Goal: Task Accomplishment & Management: Complete application form

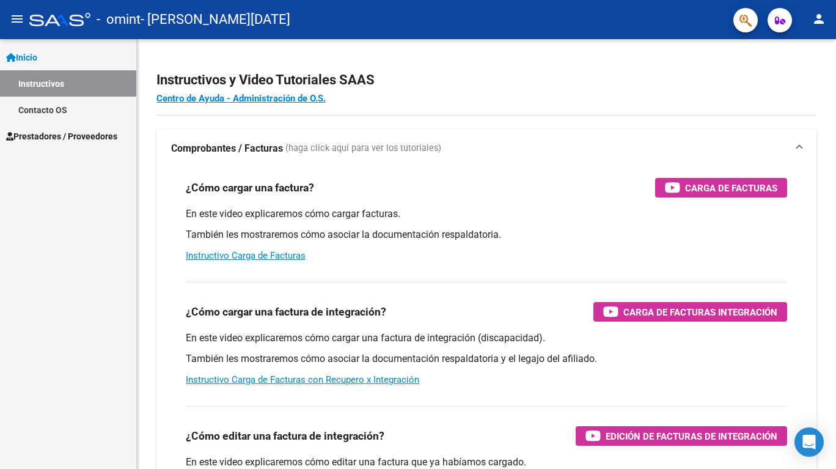
click at [43, 59] on link "Inicio" at bounding box center [68, 57] width 136 height 26
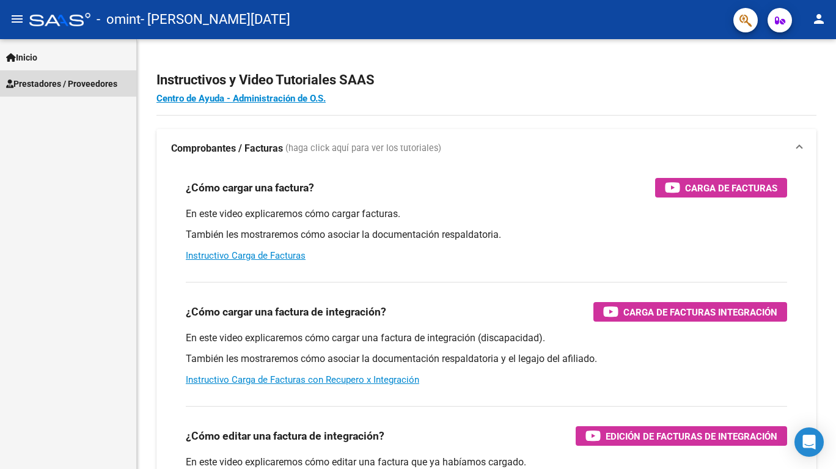
click at [78, 83] on span "Prestadores / Proveedores" at bounding box center [61, 83] width 111 height 13
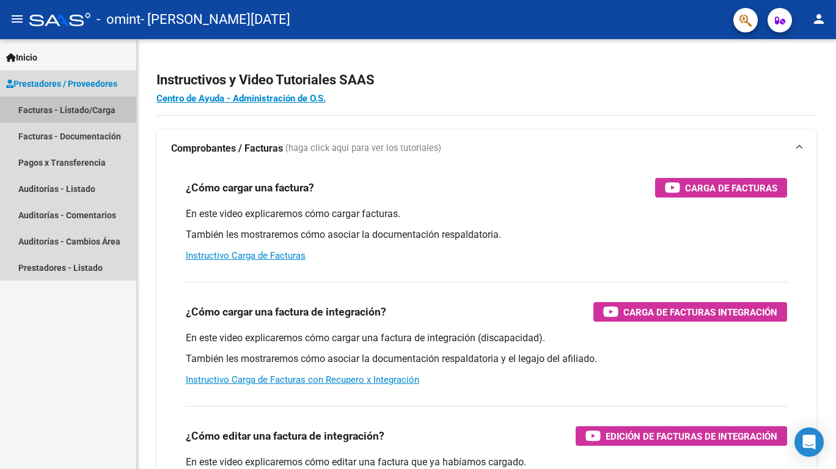
click at [68, 108] on link "Facturas - Listado/Carga" at bounding box center [68, 110] width 136 height 26
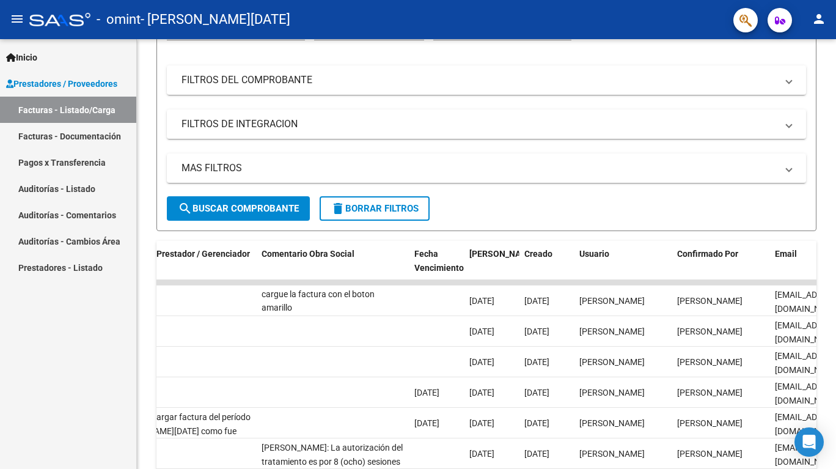
scroll to position [16, 0]
drag, startPoint x: 309, startPoint y: 295, endPoint x: 377, endPoint y: 309, distance: 70.0
click at [377, 309] on div "recuerde asociar legajo cuando cargue la factura con el boton amarillo" at bounding box center [333, 301] width 143 height 26
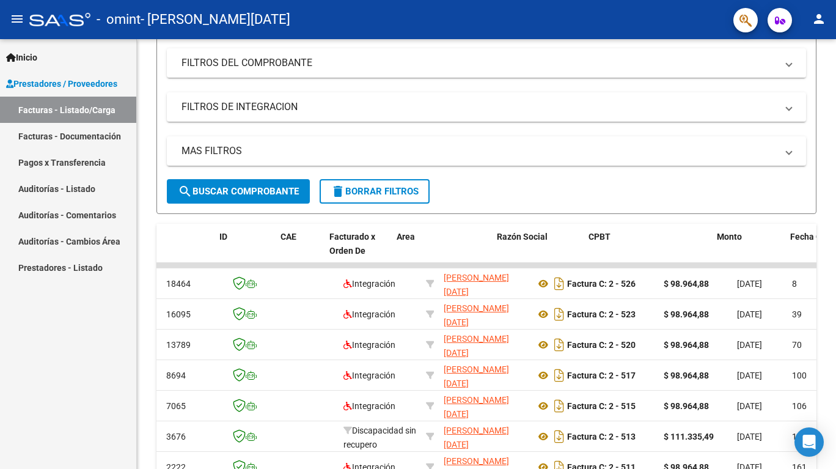
scroll to position [0, 0]
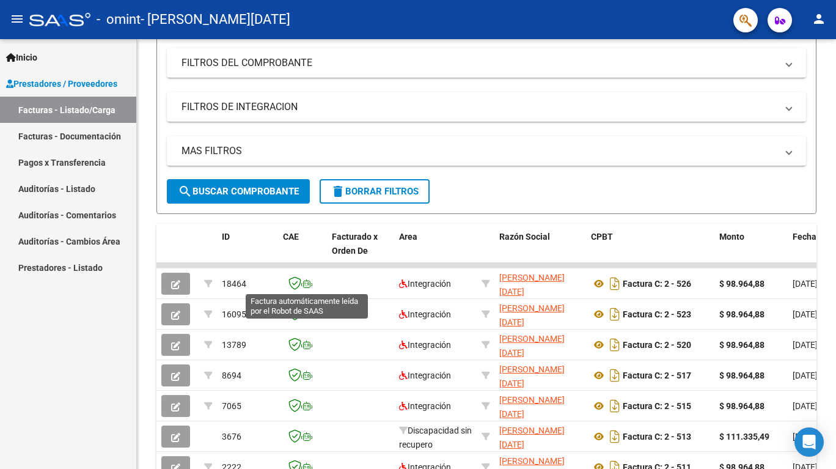
drag, startPoint x: 307, startPoint y: 280, endPoint x: 337, endPoint y: 279, distance: 29.4
click at [307, 280] on icon at bounding box center [306, 283] width 11 height 9
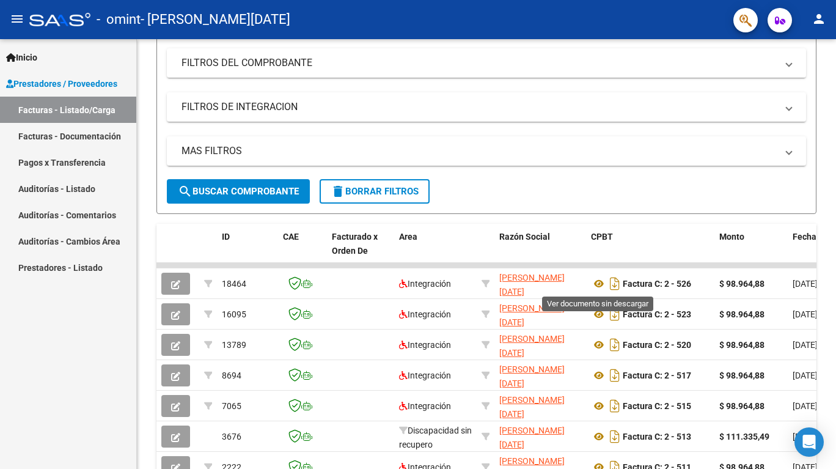
click at [603, 282] on icon at bounding box center [599, 283] width 16 height 15
click at [180, 278] on span "button" at bounding box center [175, 283] width 9 height 11
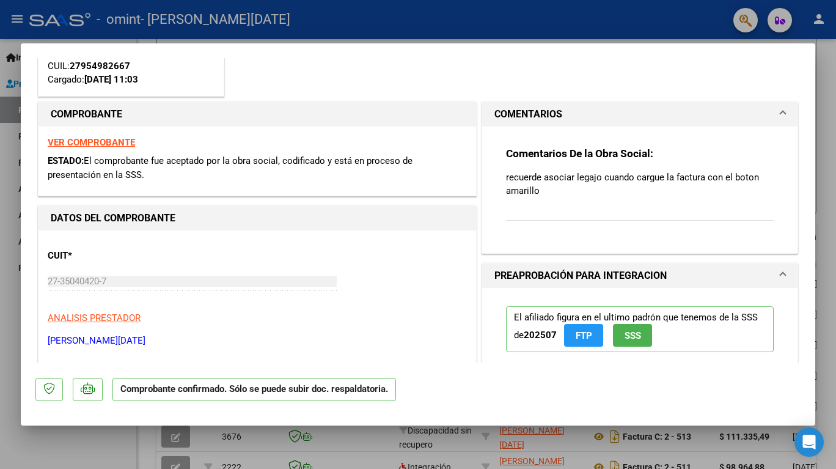
scroll to position [143, 0]
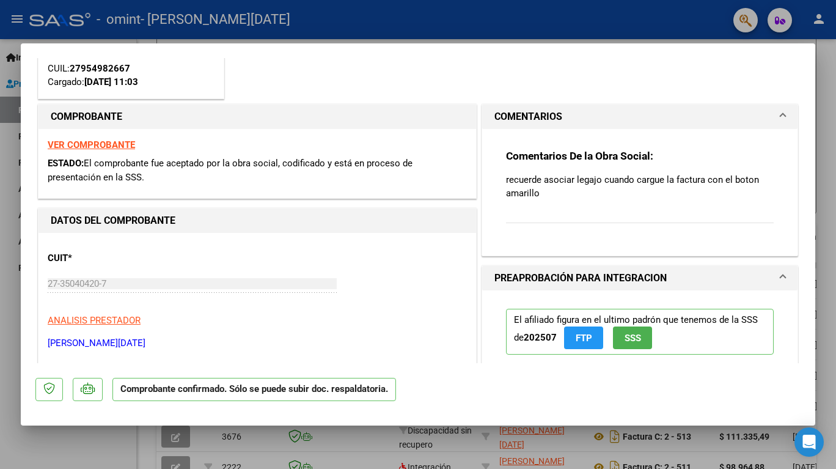
drag, startPoint x: 515, startPoint y: 178, endPoint x: 551, endPoint y: 189, distance: 37.5
click at [551, 189] on p "recuerde asociar legajo cuando cargue la factura con el boton amarillo" at bounding box center [640, 186] width 268 height 27
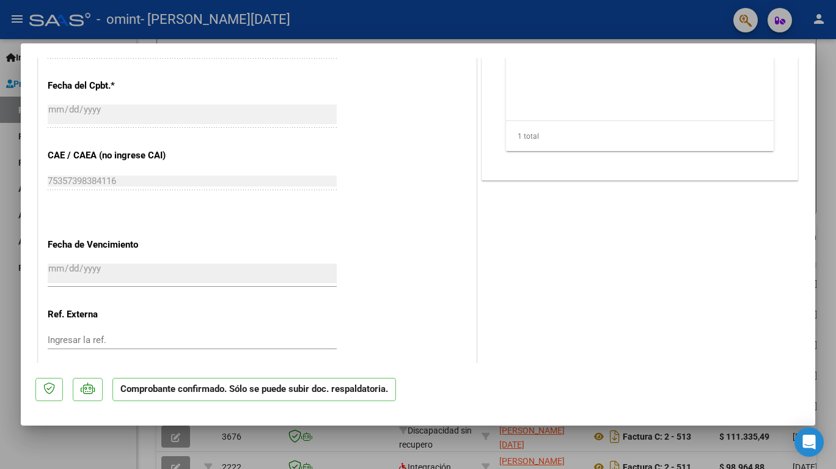
scroll to position [853, 0]
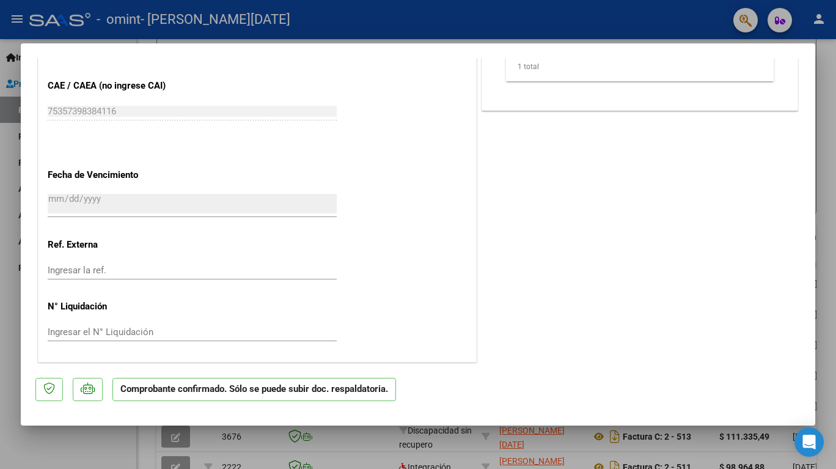
click at [824, 47] on div at bounding box center [418, 234] width 836 height 469
type input "$ 0,00"
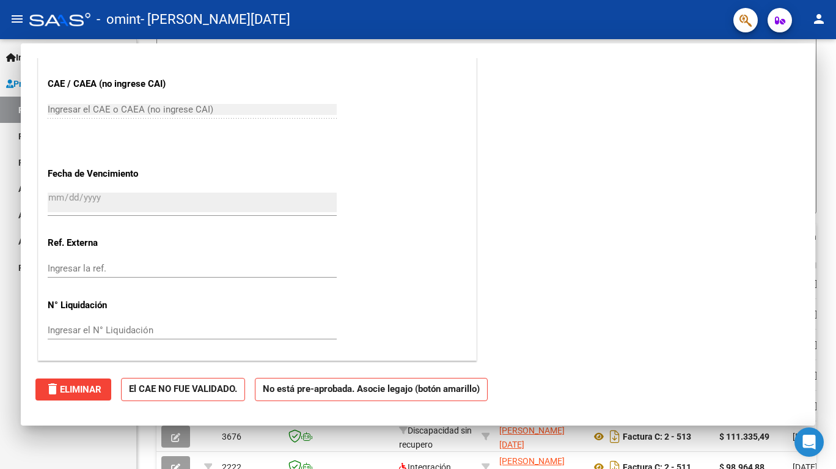
scroll to position [702, 0]
